Goal: Task Accomplishment & Management: Manage account settings

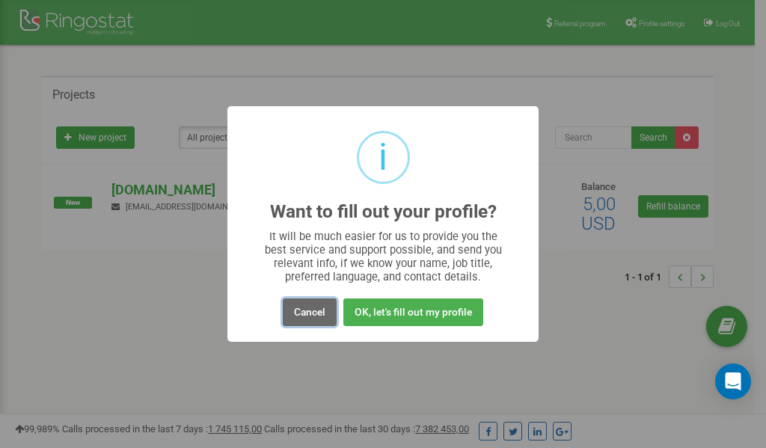
click at [303, 315] on button "Cancel" at bounding box center [310, 313] width 54 height 28
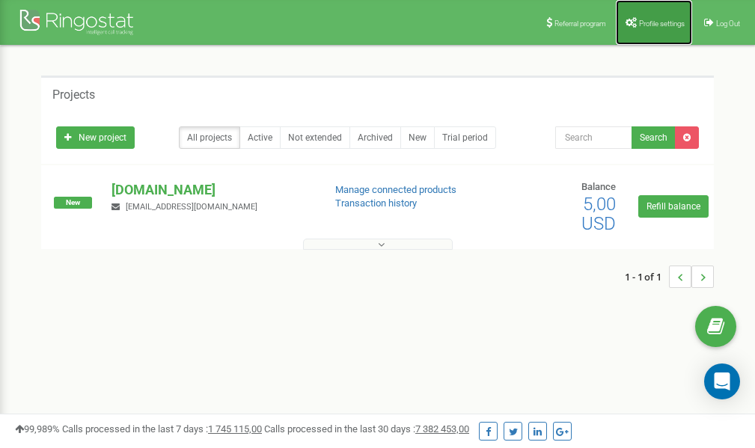
click at [639, 25] on span "Profile settings" at bounding box center [662, 23] width 46 height 8
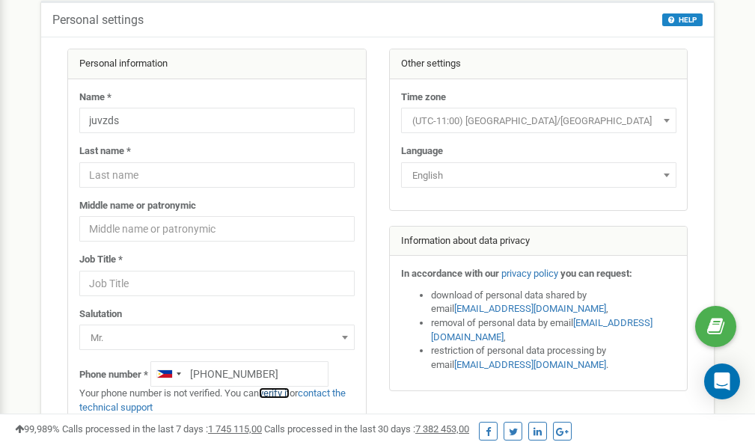
click at [285, 393] on link "verify it" at bounding box center [274, 393] width 31 height 11
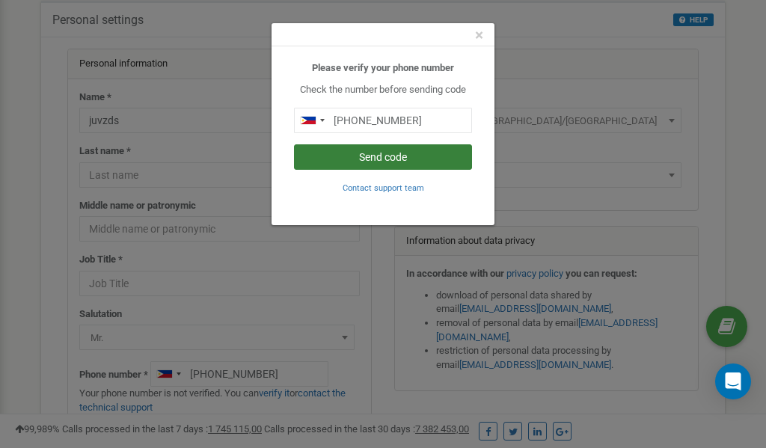
click at [372, 159] on button "Send code" at bounding box center [383, 156] width 178 height 25
